Goal: Submit feedback/report problem

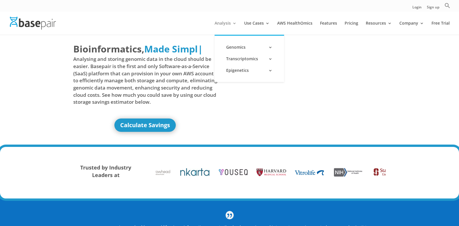
click at [235, 24] on link "Analysis" at bounding box center [226, 28] width 22 height 14
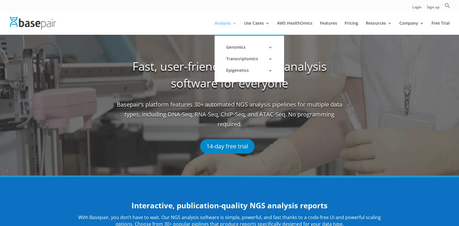
click at [236, 21] on link "Analysis" at bounding box center [226, 28] width 22 height 14
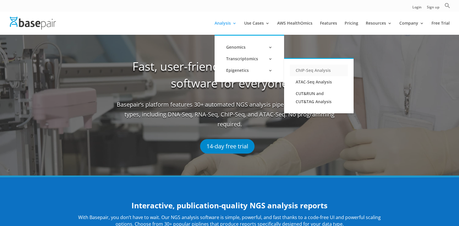
click at [303, 72] on link "ChIP-Seq Analysis" at bounding box center [319, 71] width 58 height 12
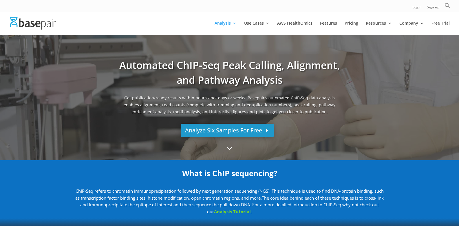
click at [249, 132] on link "Analyze Six Samples For Free" at bounding box center [227, 130] width 93 height 13
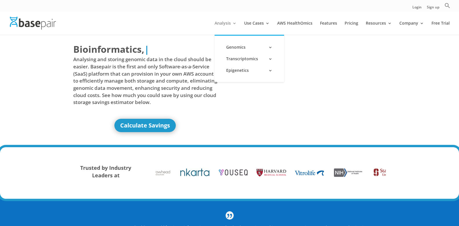
click at [222, 22] on link "Analysis" at bounding box center [226, 28] width 22 height 14
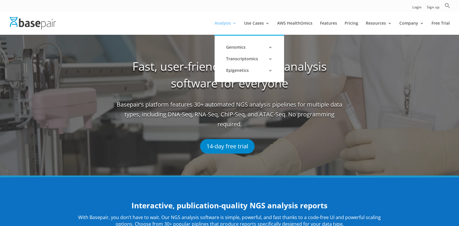
click at [222, 25] on link "Analysis" at bounding box center [226, 28] width 22 height 14
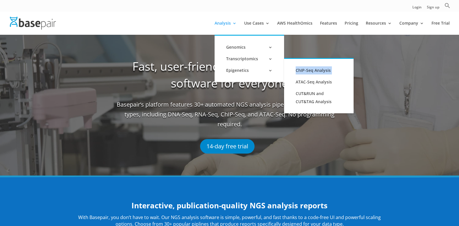
click at [284, 76] on li "Epigenetics ChIP-Seq Analysis ATAC-Seq Analysis CUT&RUN and CUT&TAG Analysis" at bounding box center [250, 71] width 70 height 12
click at [311, 70] on link "ChIP-Seq Analysis" at bounding box center [319, 71] width 58 height 12
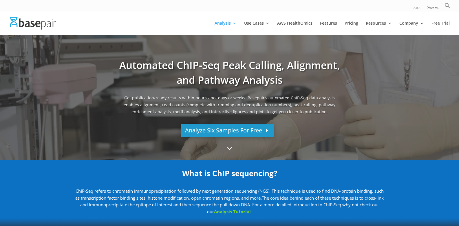
click at [247, 128] on link "Analyze Six Samples For Free" at bounding box center [227, 130] width 93 height 13
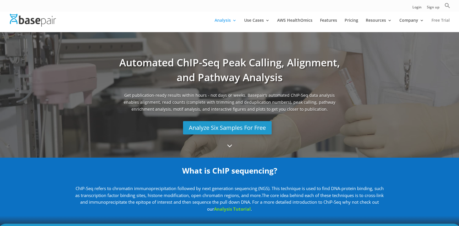
click at [440, 19] on link "Free Trial" at bounding box center [441, 25] width 18 height 14
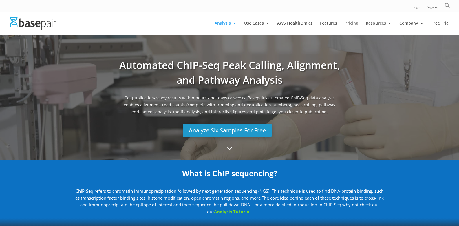
click at [354, 21] on link "Pricing" at bounding box center [352, 28] width 14 height 14
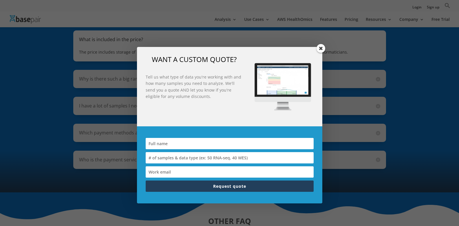
scroll to position [464, 0]
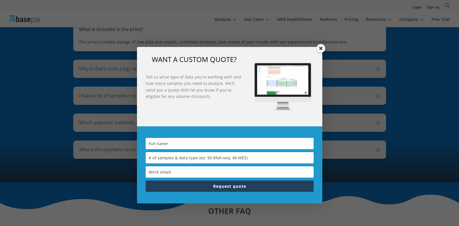
click at [334, 28] on div "WANT A CUSTOM QUOTE? Tell us what type of data you're working with and how many…" at bounding box center [229, 113] width 459 height 226
click at [322, 46] on span at bounding box center [321, 48] width 9 height 9
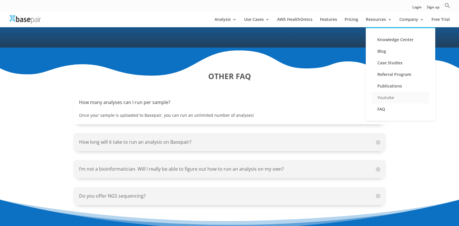
scroll to position [608, 0]
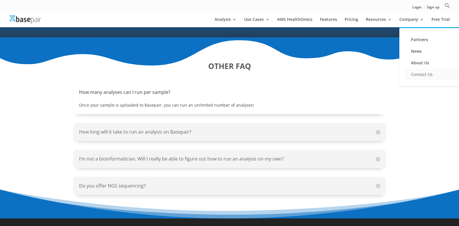
click at [423, 74] on link "Contact Us" at bounding box center [434, 75] width 58 height 12
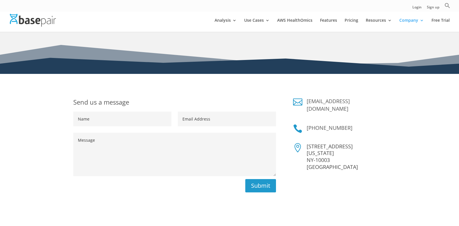
scroll to position [58, 0]
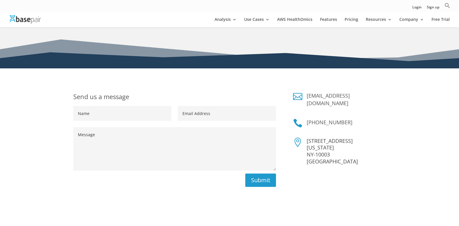
click at [150, 116] on input "Name" at bounding box center [122, 113] width 98 height 15
type input "a"
type input "Asma Rafiq"
click at [249, 111] on input "Email Address" at bounding box center [227, 113] width 98 height 15
type input "[EMAIL_ADDRESS][DOMAIN_NAME]"
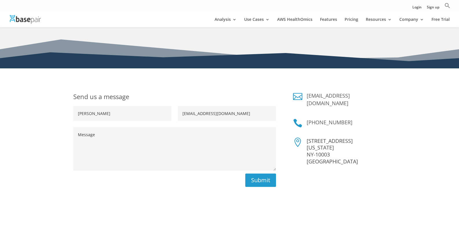
click at [188, 135] on textarea "Message" at bounding box center [174, 148] width 203 height 43
type textarea "m"
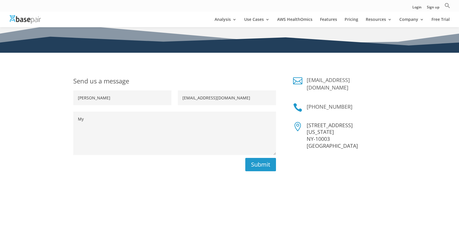
scroll to position [87, 0]
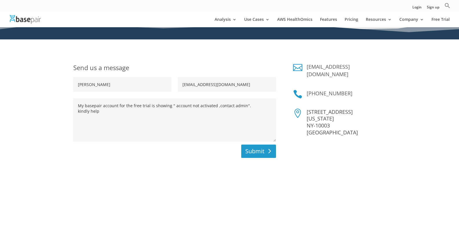
type textarea "My basepair account for the free trial is showing " account not activated ,cont…"
click at [256, 147] on button "Submit" at bounding box center [258, 151] width 35 height 13
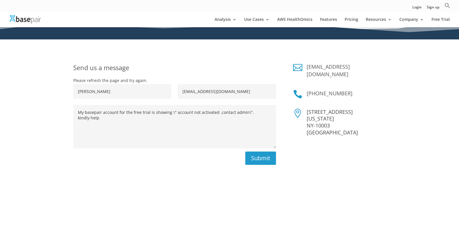
click at [154, 72] on h1 "Send us a message" at bounding box center [174, 70] width 203 height 14
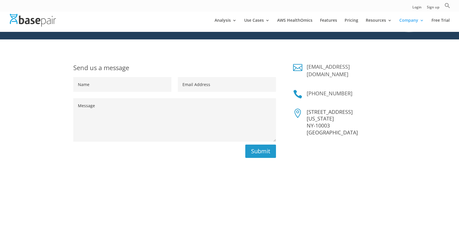
click at [91, 86] on input "Name" at bounding box center [122, 84] width 98 height 15
type input "[PERSON_NAME]"
click at [196, 83] on input "Email Address" at bounding box center [227, 84] width 98 height 15
type input "[EMAIL_ADDRESS][DOMAIN_NAME]"
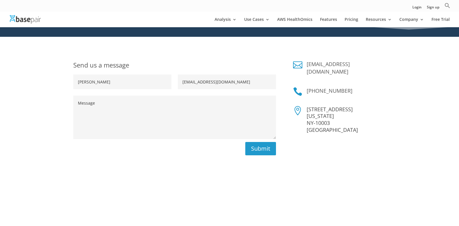
click at [177, 113] on textarea "Message" at bounding box center [174, 117] width 203 height 43
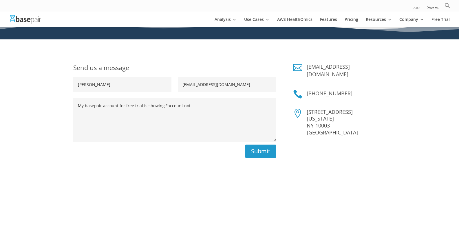
type textarea "My basepair account for free trial is showing "account not"
